Goal: Check status: Check status

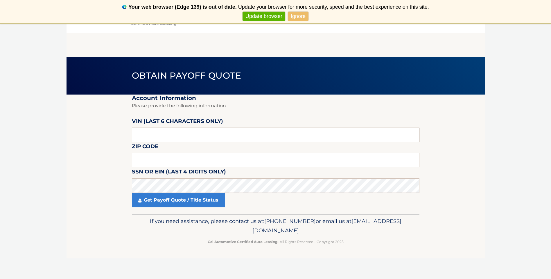
click at [156, 136] on input "text" at bounding box center [276, 135] width 288 height 15
type input "0*****"
type input "050693"
click at [177, 162] on input "text" at bounding box center [276, 160] width 288 height 15
type input "07657"
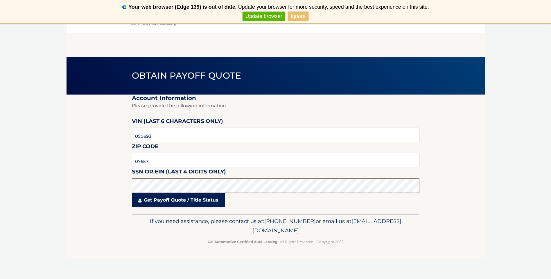
click button "For Originating Dealer" at bounding box center [0, 0] width 0 height 0
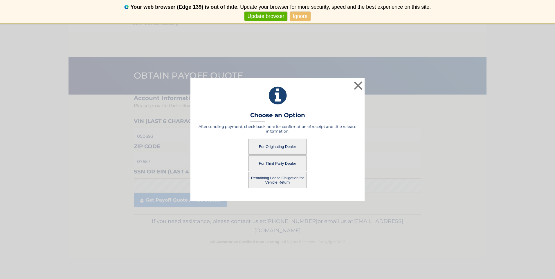
drag, startPoint x: 290, startPoint y: 139, endPoint x: 296, endPoint y: 139, distance: 5.5
click at [290, 139] on button "For Originating Dealer" at bounding box center [278, 147] width 58 height 16
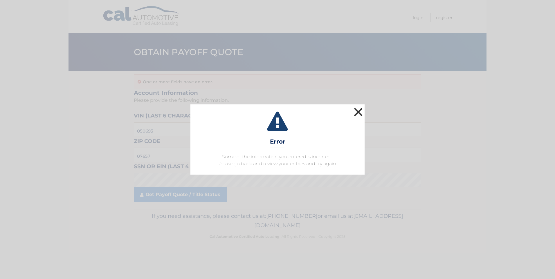
click at [356, 112] on button "×" at bounding box center [359, 112] width 12 height 12
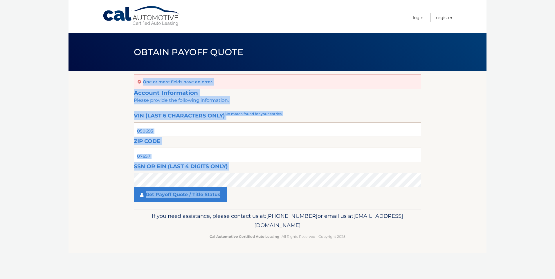
drag, startPoint x: 112, startPoint y: 92, endPoint x: 386, endPoint y: 196, distance: 293.0
click at [386, 196] on section "One or more fields have an error. Account Information Please provide the follow…" at bounding box center [278, 140] width 418 height 138
drag, startPoint x: 386, startPoint y: 196, endPoint x: 390, endPoint y: 193, distance: 4.9
click at [390, 193] on div "Get Payoff Quote / Title Status" at bounding box center [278, 195] width 288 height 15
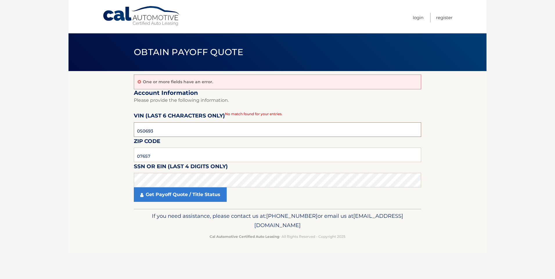
click at [190, 131] on input "050693" at bounding box center [278, 130] width 288 height 15
click at [171, 162] on label "SSN or EIN (last 4 digits only)" at bounding box center [181, 167] width 94 height 11
click at [185, 192] on link "Get Payoff Quote / Title Status" at bounding box center [180, 195] width 93 height 15
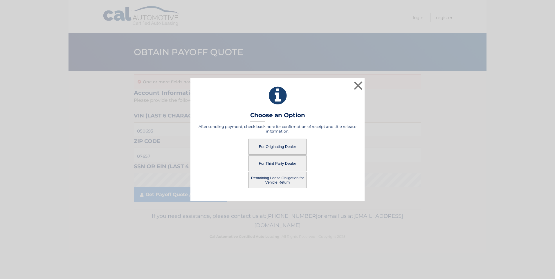
click at [285, 146] on button "For Originating Dealer" at bounding box center [278, 147] width 58 height 16
click at [281, 147] on button "For Originating Dealer" at bounding box center [278, 147] width 58 height 16
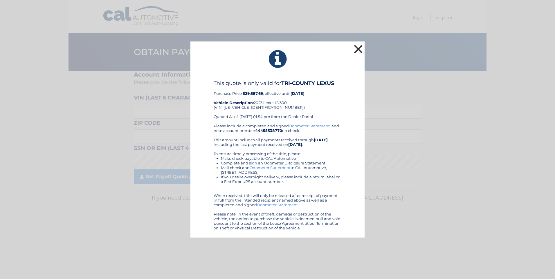
click at [361, 48] on button "×" at bounding box center [359, 49] width 12 height 12
